Goal: Task Accomplishment & Management: Use online tool/utility

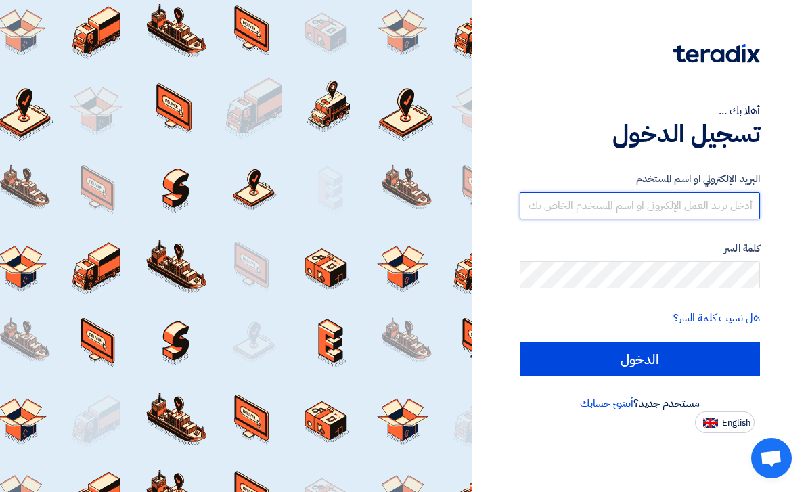
click at [545, 204] on input "text" at bounding box center [640, 205] width 241 height 27
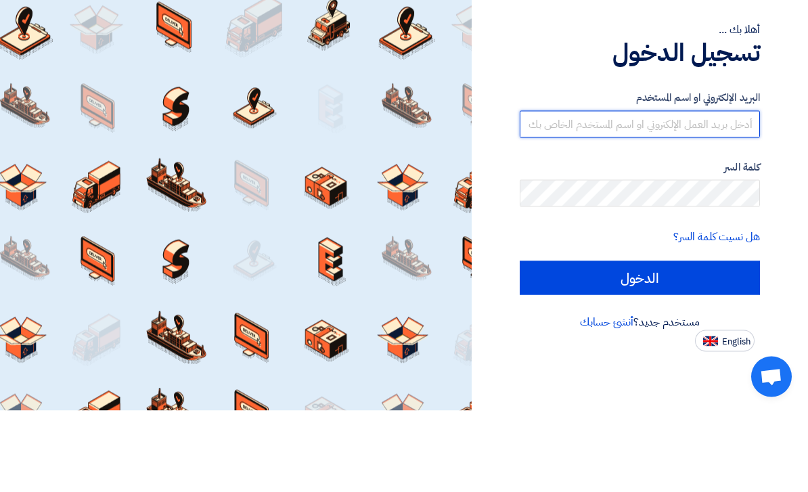
type input "[EMAIL_ADDRESS][DOMAIN_NAME]"
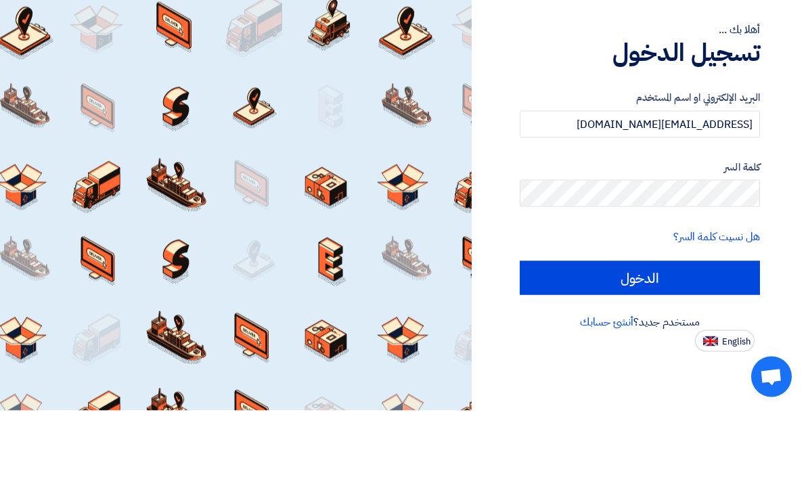
click at [639, 342] on input "الدخول" at bounding box center [640, 359] width 241 height 34
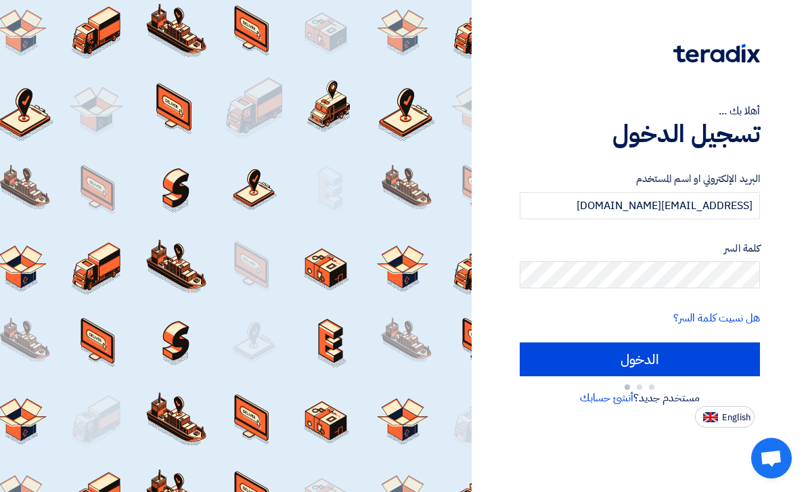
type input "Sign in"
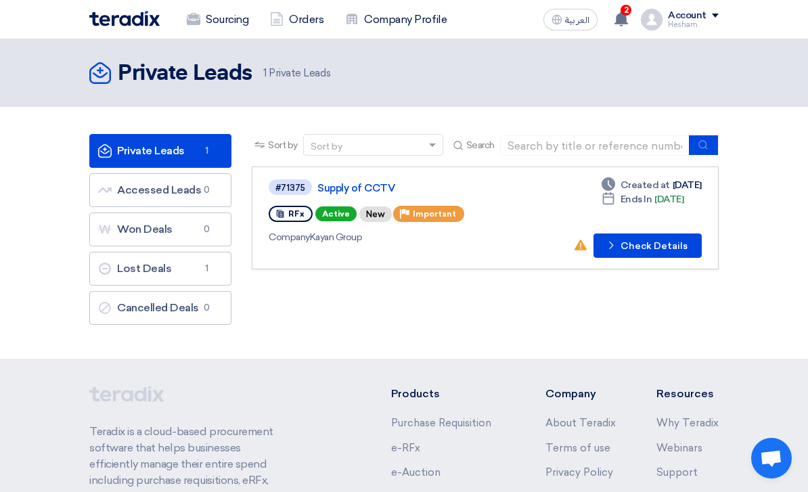
click at [631, 246] on button "Check details Check Details" at bounding box center [647, 245] width 108 height 24
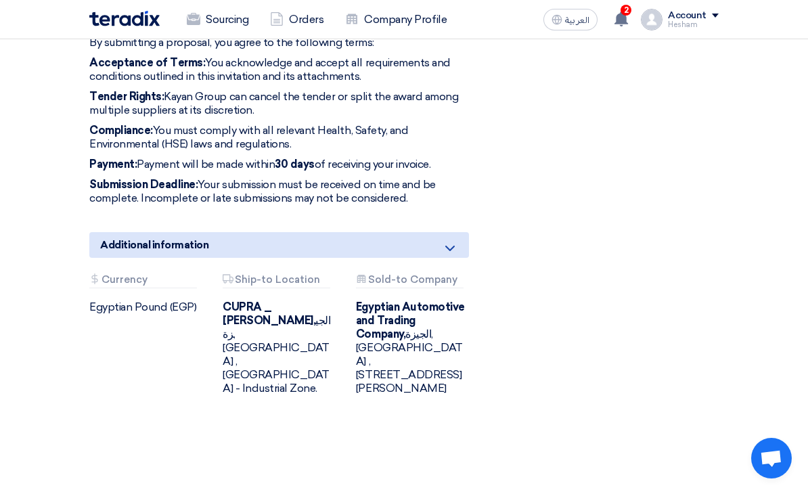
scroll to position [1468, 0]
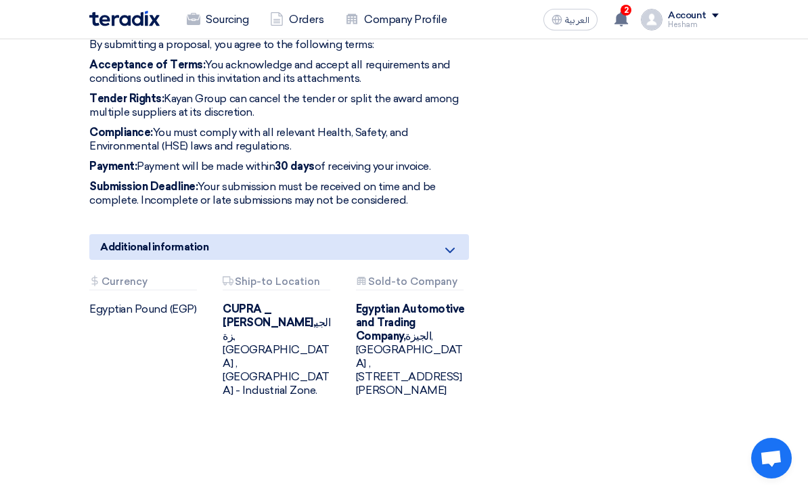
click at [447, 242] on icon at bounding box center [450, 250] width 16 height 16
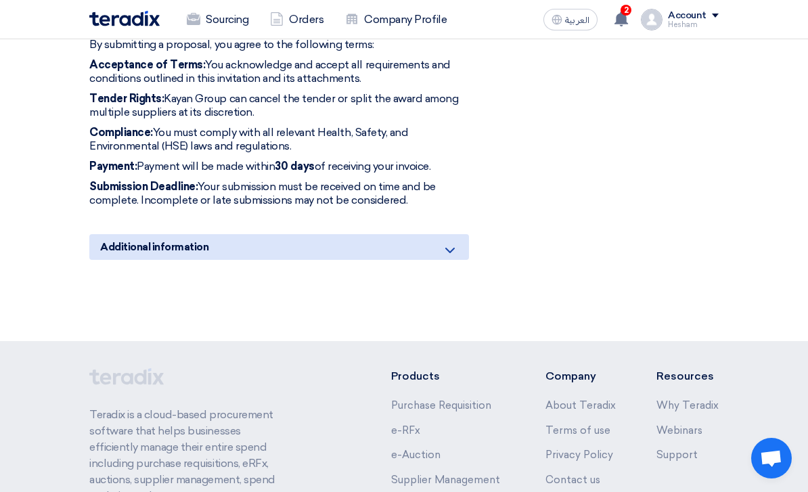
click at [451, 242] on icon at bounding box center [450, 250] width 16 height 16
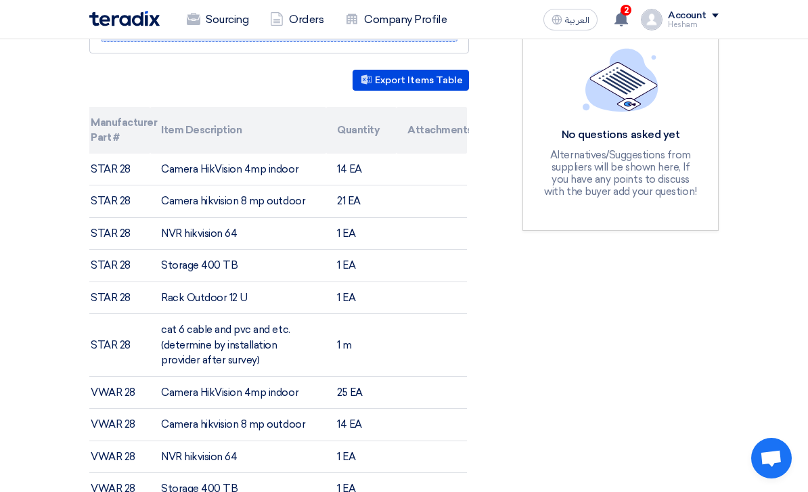
scroll to position [376, 0]
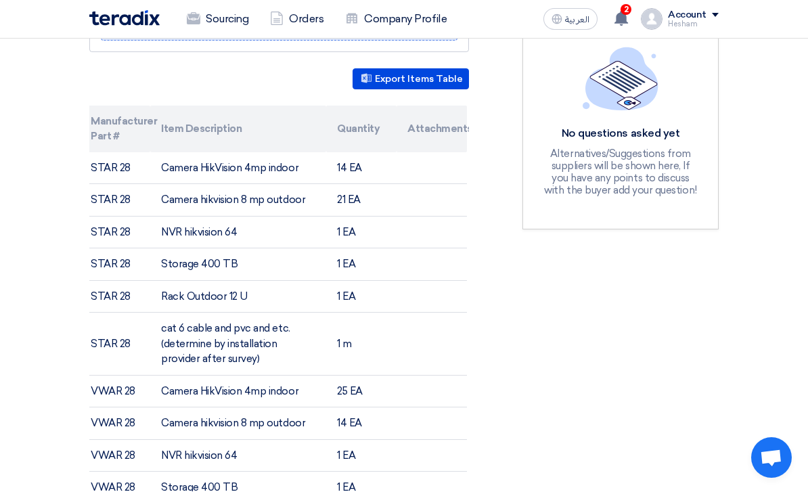
click at [403, 79] on button "Export Items Table" at bounding box center [411, 79] width 116 height 21
